Goal: Check status: Check status

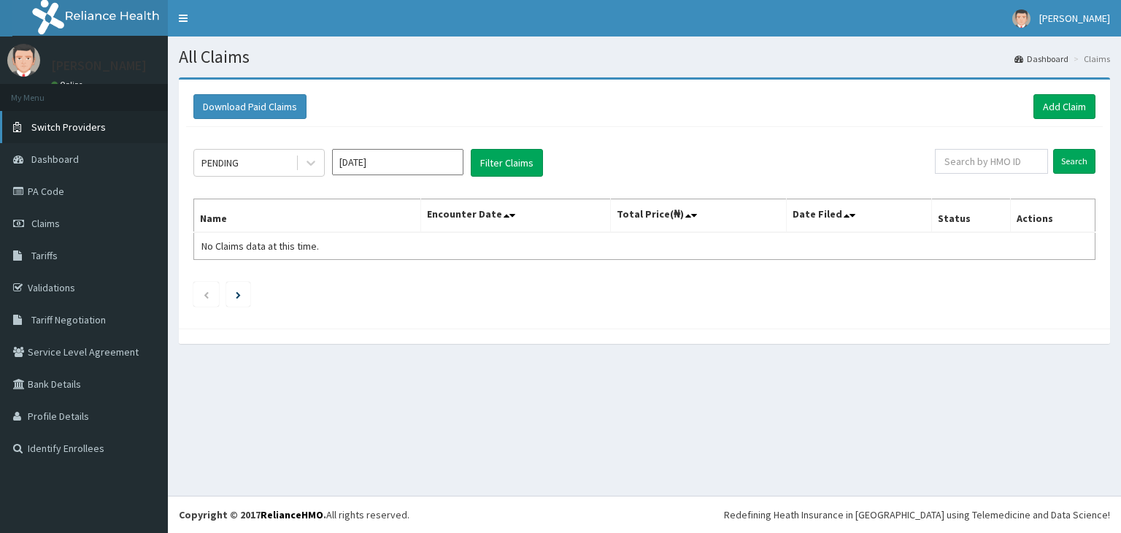
click at [70, 125] on span "Switch Providers" at bounding box center [68, 126] width 74 height 13
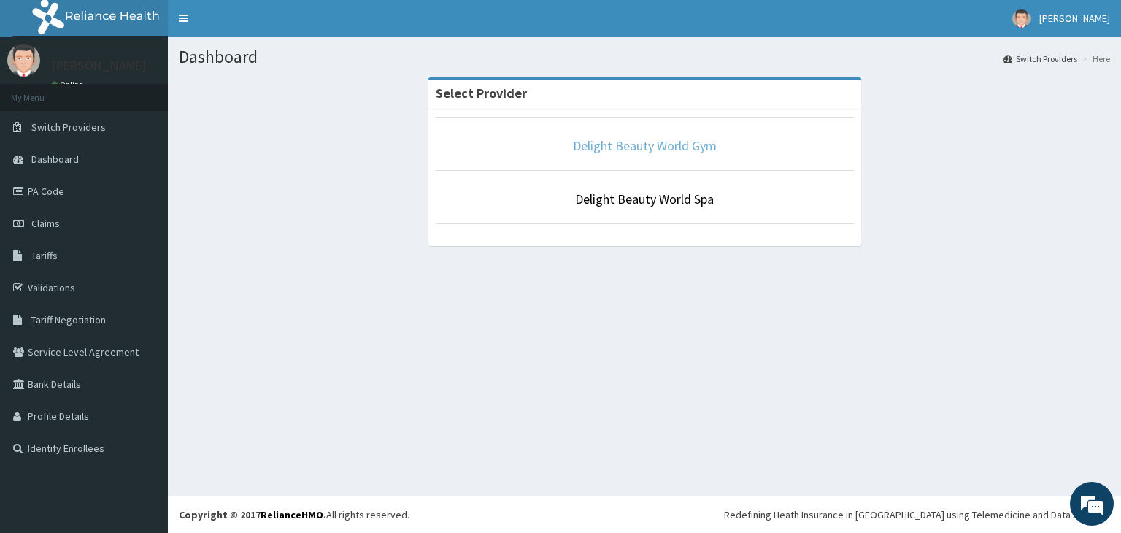
click at [639, 145] on link "Delight Beauty World Gym" at bounding box center [645, 145] width 144 height 17
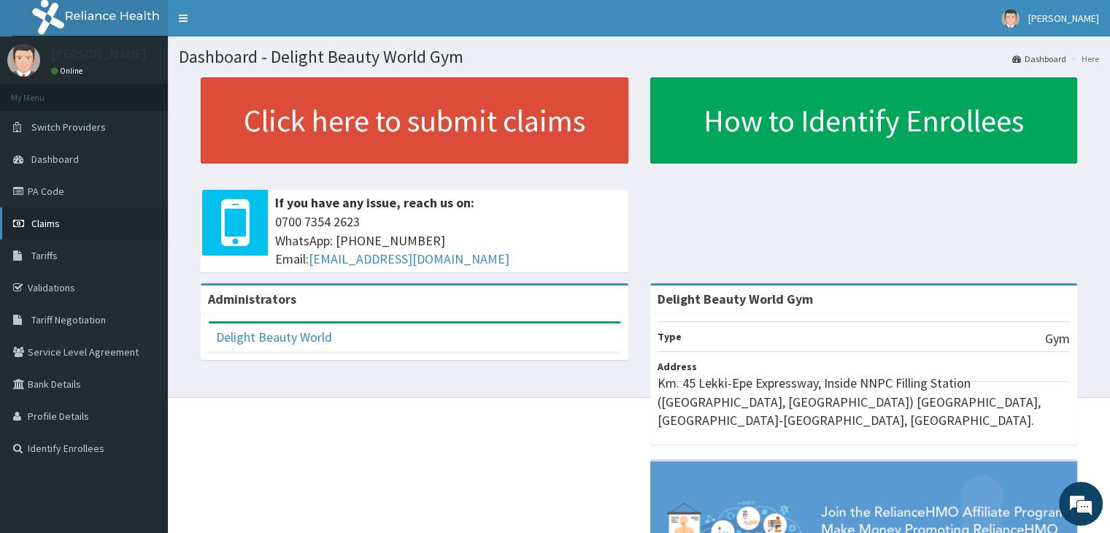
click at [58, 220] on span "Claims" at bounding box center [45, 223] width 28 height 13
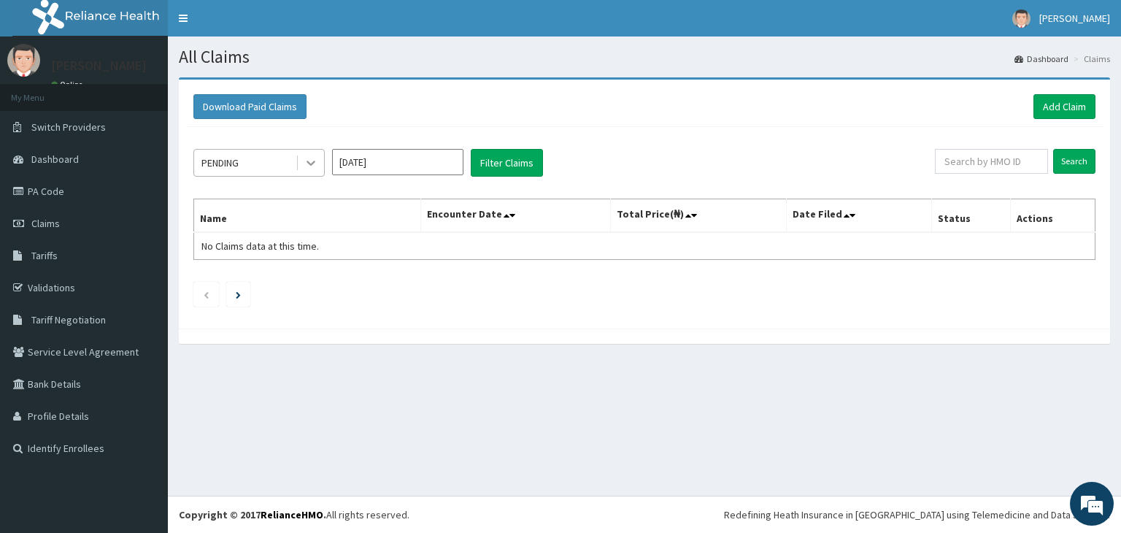
click at [314, 161] on icon at bounding box center [310, 163] width 9 height 5
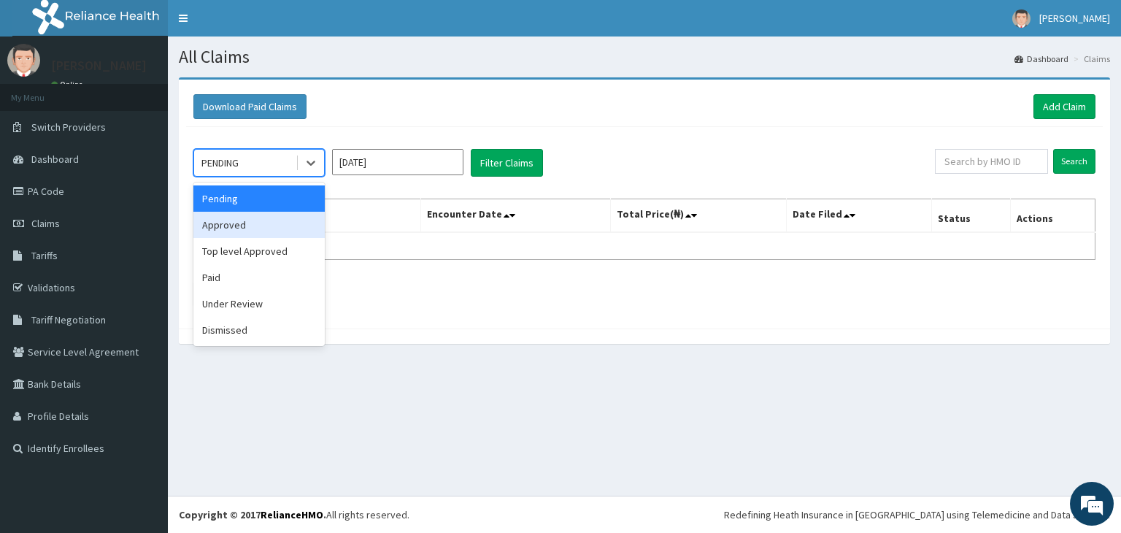
click at [279, 225] on div "Approved" at bounding box center [258, 225] width 131 height 26
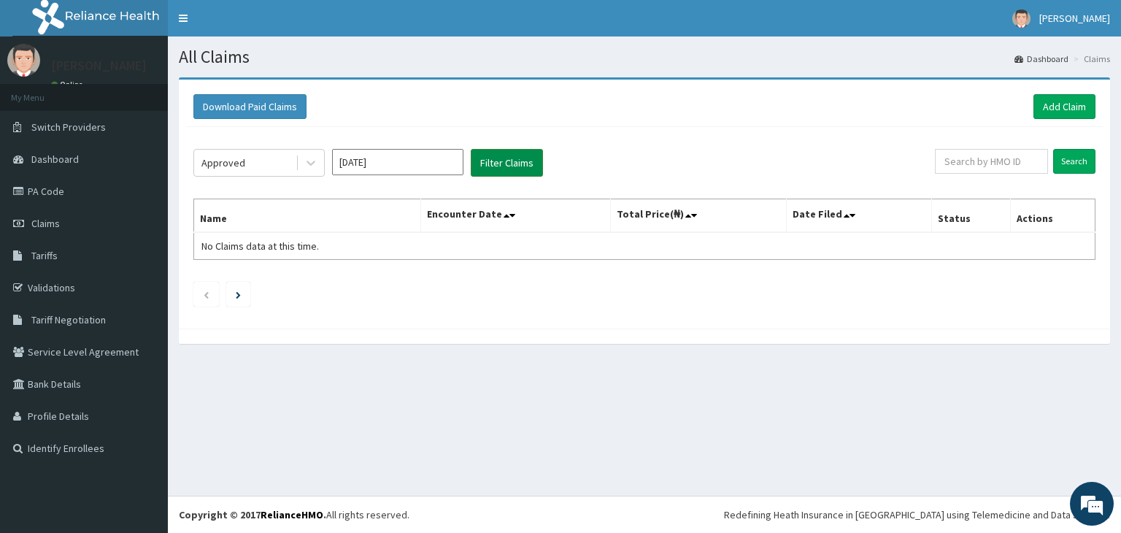
click at [498, 158] on button "Filter Claims" at bounding box center [507, 163] width 72 height 28
click at [503, 156] on button "Filter Claims" at bounding box center [507, 163] width 72 height 28
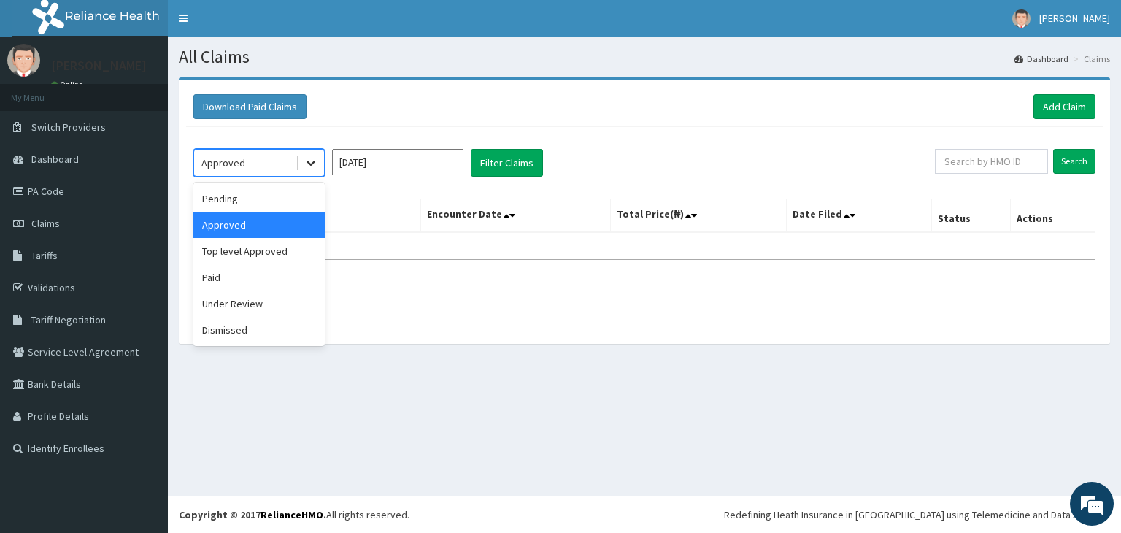
click at [304, 162] on icon at bounding box center [311, 162] width 15 height 15
click at [266, 225] on div "Approved" at bounding box center [258, 225] width 131 height 26
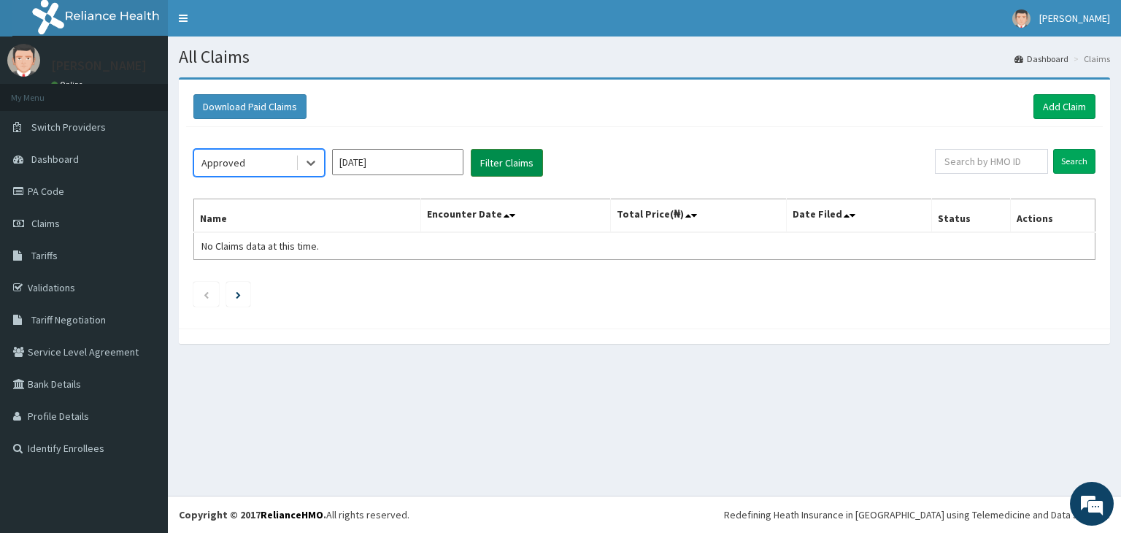
click at [503, 158] on button "Filter Claims" at bounding box center [507, 163] width 72 height 28
